Goal: Transaction & Acquisition: Purchase product/service

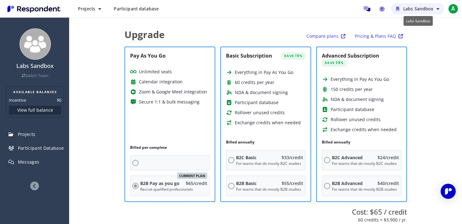
click at [435, 8] on button "Labs Sandbox" at bounding box center [417, 8] width 53 height 11
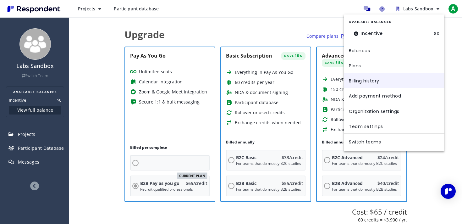
click at [374, 80] on link "Billing history" at bounding box center [394, 80] width 101 height 15
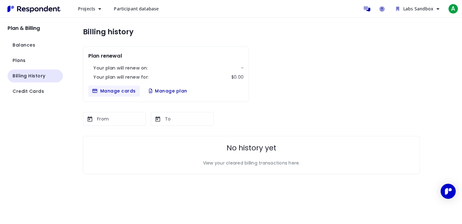
click at [116, 89] on button "Manage cards" at bounding box center [114, 91] width 52 height 11
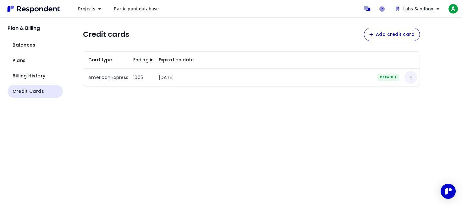
click at [412, 76] on md-icon "fa-regular fa-ellipsis-vertical" at bounding box center [411, 78] width 8 height 8
click at [20, 50] on md-backdrop at bounding box center [231, 112] width 462 height 224
click at [23, 42] on span "Balances" at bounding box center [24, 45] width 23 height 7
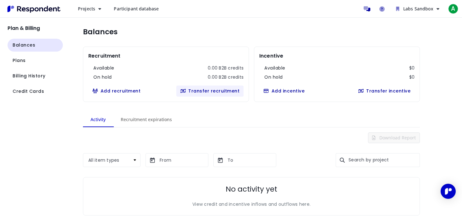
click at [221, 91] on button "Transfer recruitment" at bounding box center [210, 91] width 68 height 11
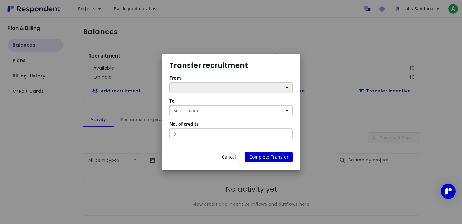
select select "string:684051eb58555defbada8674"
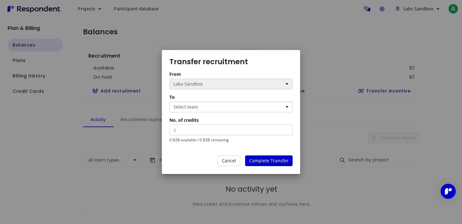
click at [218, 107] on select "Select team Saifr Fidelity Stock Transfer Fidelity FCAT" at bounding box center [230, 107] width 123 height 11
click at [169, 102] on select "Select team Saifr Fidelity Stock Transfer Fidelity FCAT" at bounding box center [230, 107] width 123 height 11
click at [231, 161] on button "Cancel" at bounding box center [229, 160] width 22 height 11
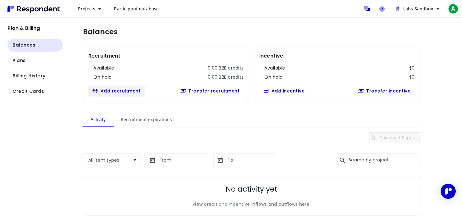
click at [113, 90] on button "Add recruitment" at bounding box center [116, 91] width 56 height 11
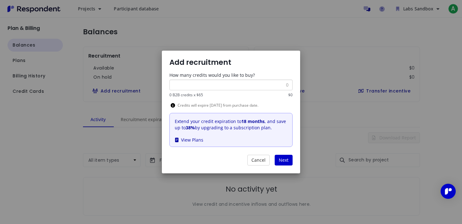
click at [231, 84] on input "Add recruitment ..." at bounding box center [230, 85] width 123 height 11
type input "10"
click at [174, 105] on icon "Add recruitment ..." at bounding box center [173, 105] width 4 height 4
click at [257, 161] on button "Cancel" at bounding box center [258, 160] width 22 height 11
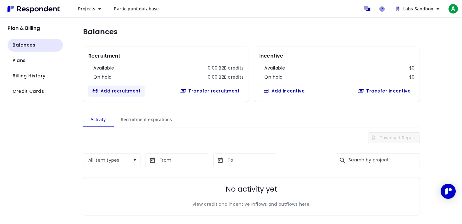
click at [114, 92] on button "Add recruitment" at bounding box center [116, 91] width 56 height 11
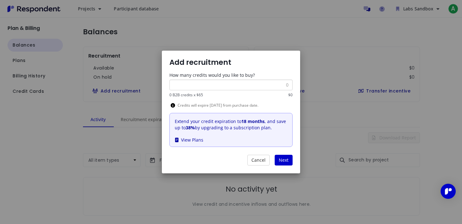
click at [223, 86] on input "Add recruitment ..." at bounding box center [230, 85] width 123 height 11
type input "5"
click at [283, 159] on span "Next" at bounding box center [284, 160] width 10 height 6
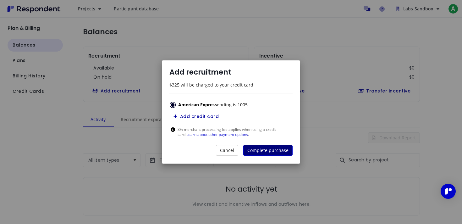
click at [269, 150] on span "Complete purchase" at bounding box center [267, 150] width 41 height 6
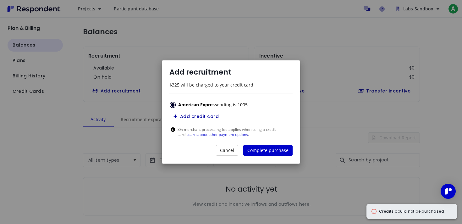
click at [417, 212] on div "Add recruitment $325 will be charged to your credit card American Express endin…" at bounding box center [231, 112] width 462 height 224
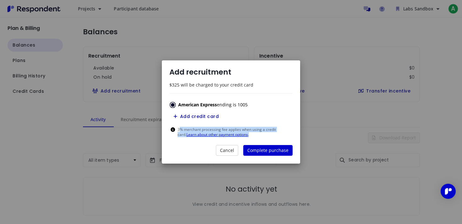
click at [220, 135] on link "Learn about other payment options" at bounding box center [217, 134] width 62 height 5
click at [230, 154] on button "Cancel" at bounding box center [227, 150] width 22 height 11
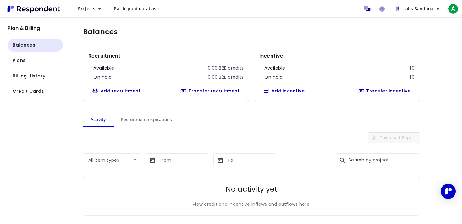
click at [455, 8] on span "A" at bounding box center [453, 9] width 10 height 10
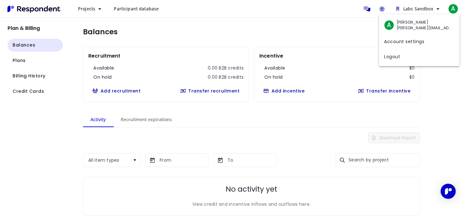
click at [227, 36] on md-backdrop at bounding box center [231, 112] width 462 height 224
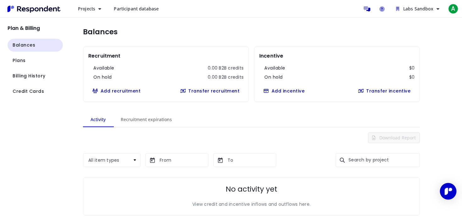
click at [450, 190] on img "Open Intercom Messenger" at bounding box center [448, 191] width 8 height 8
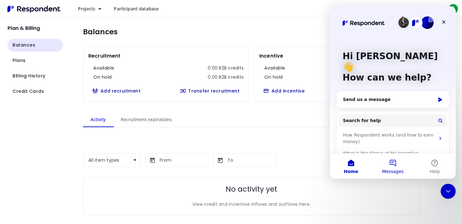
click at [402, 167] on button "Messages" at bounding box center [393, 165] width 42 height 25
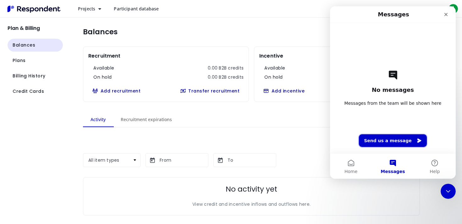
click at [401, 139] on button "Send us a message" at bounding box center [393, 140] width 68 height 13
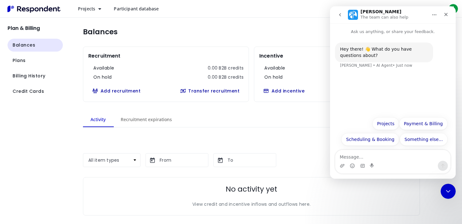
click at [372, 157] on textarea "Message…" at bounding box center [392, 155] width 115 height 11
type textarea "Its saying that"
click at [108, 91] on button "Add recruitment" at bounding box center [116, 91] width 56 height 11
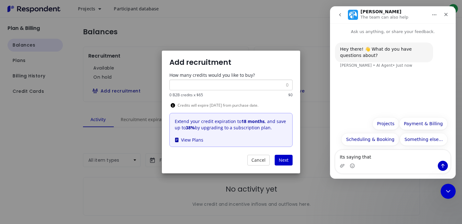
click at [233, 86] on input "Add recruitment ..." at bounding box center [230, 85] width 123 height 11
type input "5"
click at [284, 160] on span "Next" at bounding box center [284, 160] width 10 height 6
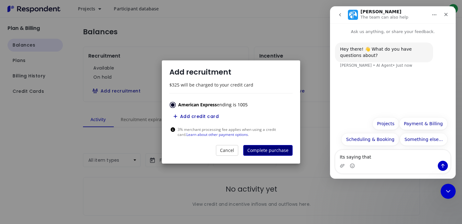
click at [272, 150] on span "Complete purchase" at bounding box center [267, 150] width 41 height 6
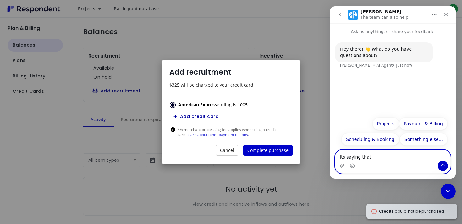
click at [369, 153] on textarea "Its saying that" at bounding box center [392, 155] width 115 height 11
click at [380, 159] on textarea "Its saying that" at bounding box center [392, 155] width 115 height 11
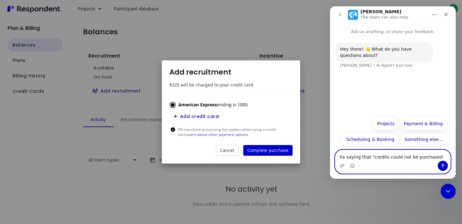
type textarea "Its saying that "credits could not be purchased""
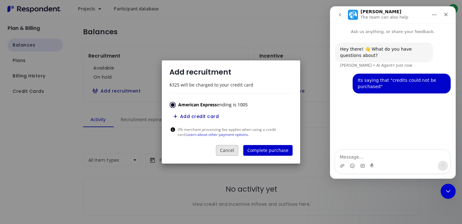
click at [227, 150] on button "Cancel" at bounding box center [227, 150] width 22 height 11
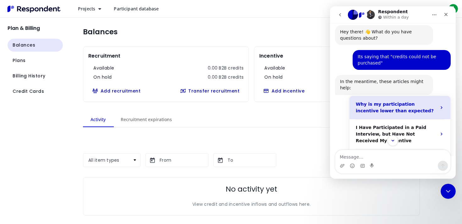
scroll to position [49, 0]
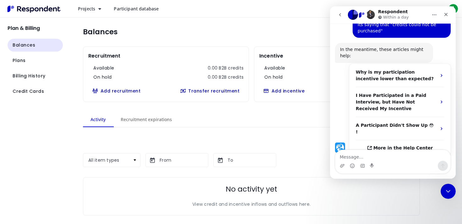
click at [431, 11] on button "Home" at bounding box center [434, 15] width 12 height 12
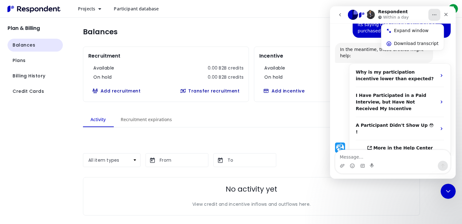
click at [431, 11] on button "Home" at bounding box center [434, 15] width 12 height 12
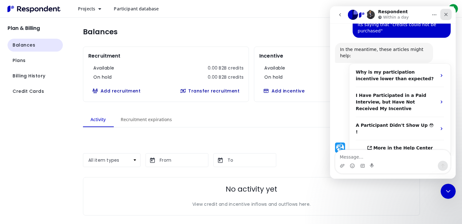
click at [446, 13] on icon "Close" at bounding box center [446, 14] width 5 height 5
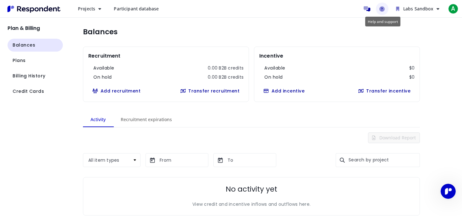
click at [383, 8] on icon "Help and support" at bounding box center [381, 8] width 5 height 5
click at [114, 89] on button "Add recruitment" at bounding box center [116, 91] width 56 height 11
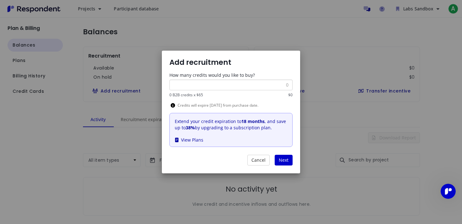
click at [217, 86] on input "Add recruitment ..." at bounding box center [230, 85] width 123 height 11
type input "1"
click at [286, 160] on span "Next" at bounding box center [284, 160] width 10 height 6
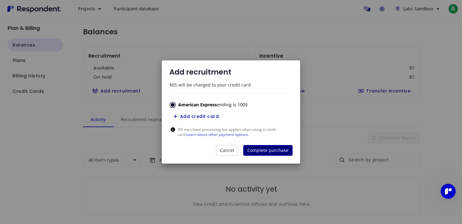
click at [267, 150] on span "Complete purchase" at bounding box center [267, 150] width 41 height 6
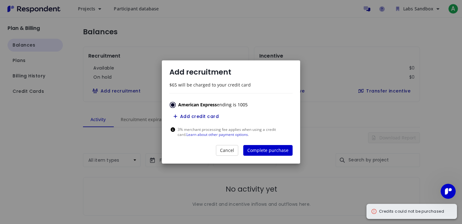
click at [375, 212] on div "Add recruitment $65 will be charged to your credit card American Express ending…" at bounding box center [231, 112] width 462 height 224
click at [299, 33] on div "Add recruitment $65 will be charged to your credit card American Express ending…" at bounding box center [231, 112] width 462 height 224
click at [230, 149] on button "Cancel" at bounding box center [227, 150] width 22 height 11
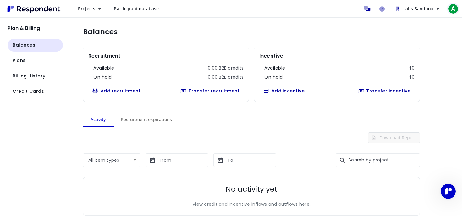
click at [455, 8] on span "A" at bounding box center [453, 9] width 10 height 10
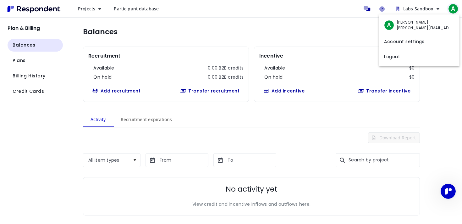
click at [455, 8] on md-backdrop at bounding box center [231, 112] width 462 height 224
